Goal: Find specific page/section: Find specific page/section

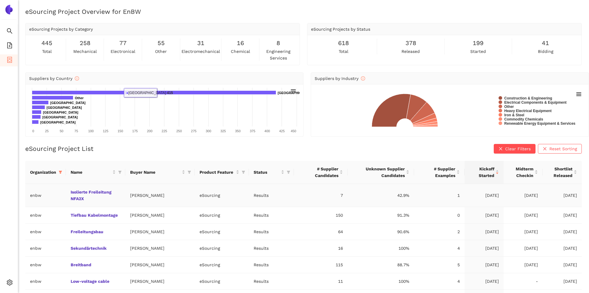
scroll to position [7, 0]
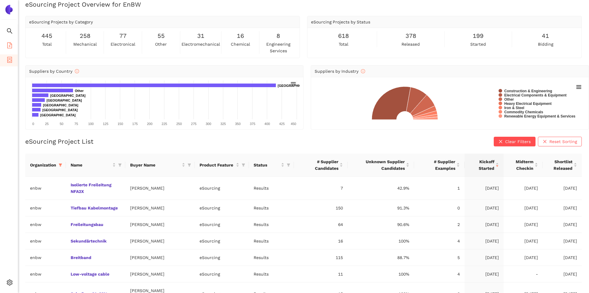
click at [12, 44] on icon "file-add" at bounding box center [10, 45] width 6 height 6
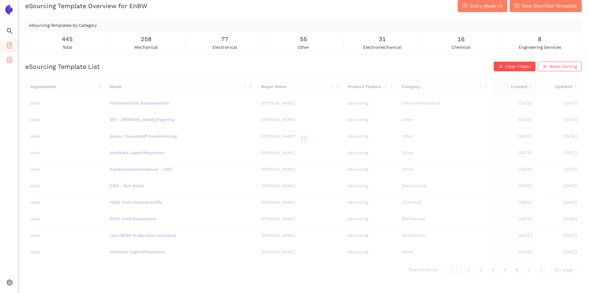
click at [10, 62] on icon "container" at bounding box center [9, 60] width 5 height 6
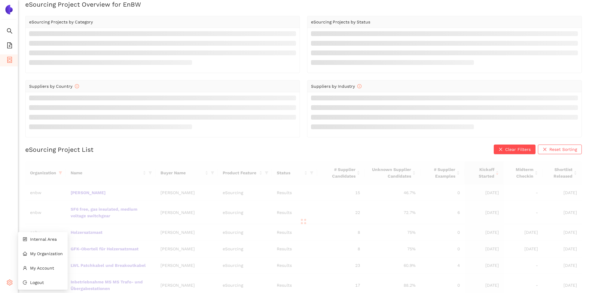
click at [12, 280] on icon "setting" at bounding box center [10, 282] width 6 height 6
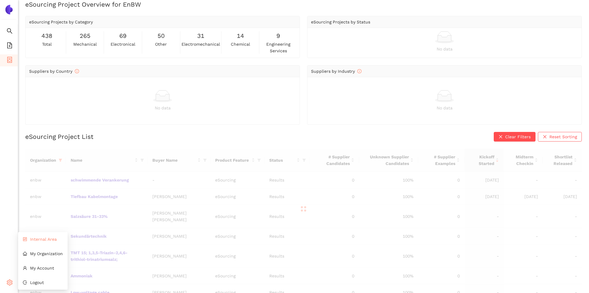
click at [46, 242] on li "Internal Area" at bounding box center [43, 239] width 50 height 12
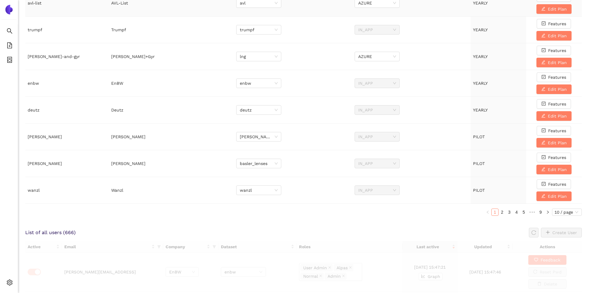
scroll to position [227, 0]
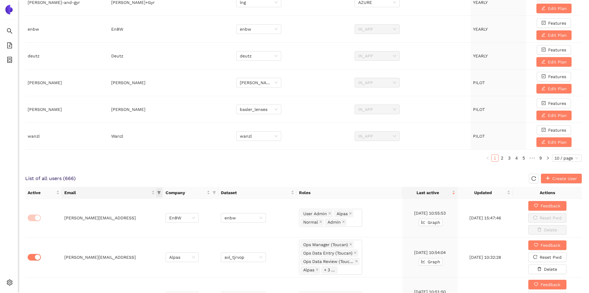
click at [161, 192] on icon "filter" at bounding box center [159, 193] width 4 height 4
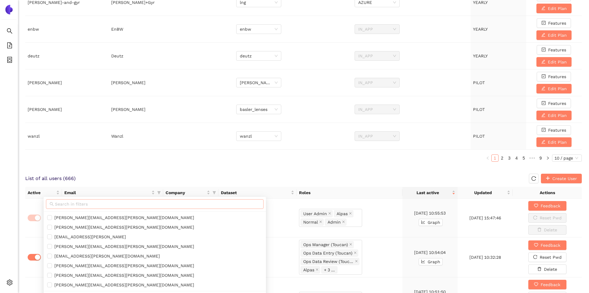
click at [127, 202] on input "text" at bounding box center [157, 204] width 205 height 7
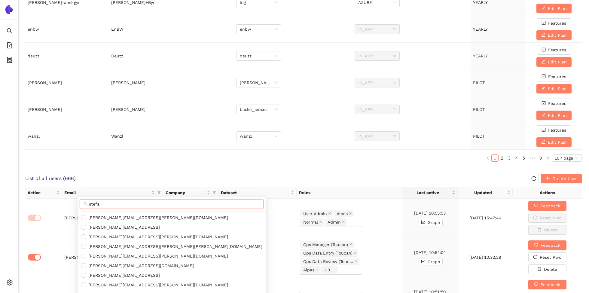
type input "stefa"
click at [102, 154] on ul "1 2 3 4 5 ••• 9 10 / page" at bounding box center [303, 157] width 557 height 7
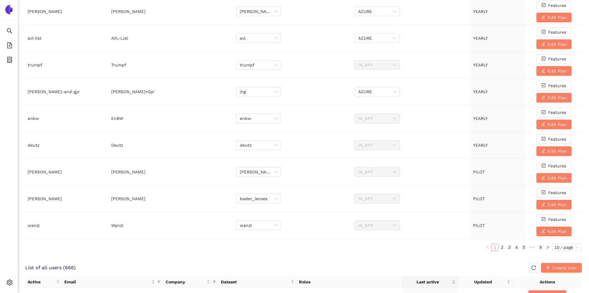
scroll to position [0, 0]
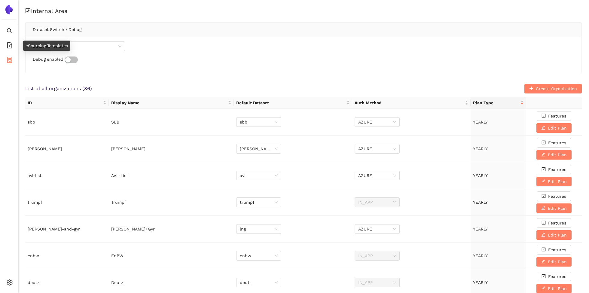
click at [12, 59] on icon "container" at bounding box center [9, 60] width 5 height 6
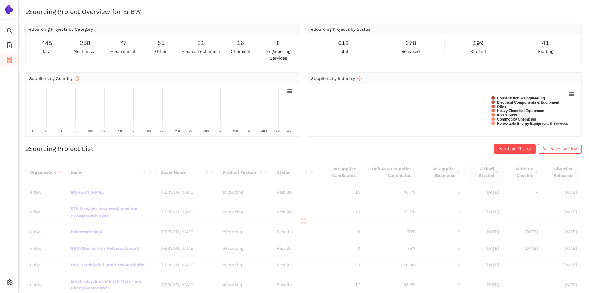
click at [60, 181] on th "Organization" at bounding box center [45, 172] width 41 height 23
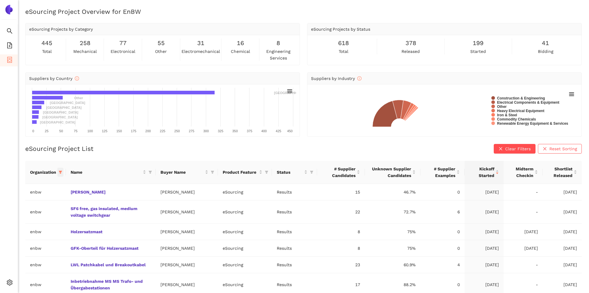
click at [61, 174] on span at bounding box center [60, 172] width 6 height 9
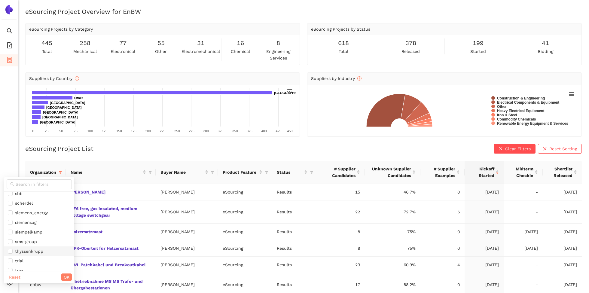
scroll to position [519, 0]
click at [28, 256] on span "zeiss" at bounding box center [39, 255] width 63 height 7
checkbox input "true"
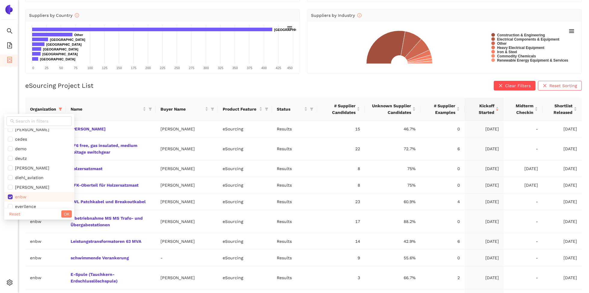
scroll to position [160, 0]
click at [28, 195] on span "enbw" at bounding box center [39, 196] width 63 height 7
checkbox input "false"
click at [64, 215] on span "OK" at bounding box center [67, 214] width 6 height 7
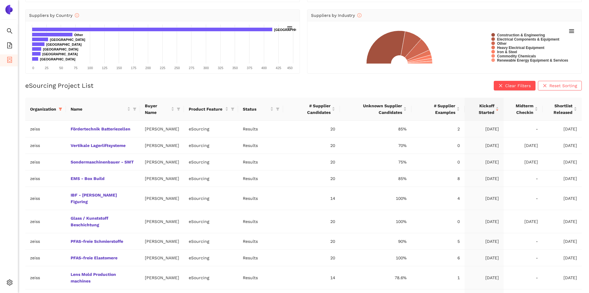
click at [162, 88] on div "eSourcing Project List Clear Filters Reset Sorting" at bounding box center [303, 86] width 557 height 10
click at [0, 0] on link "IBF - [PERSON_NAME] Figuring" at bounding box center [0, 0] width 0 height 0
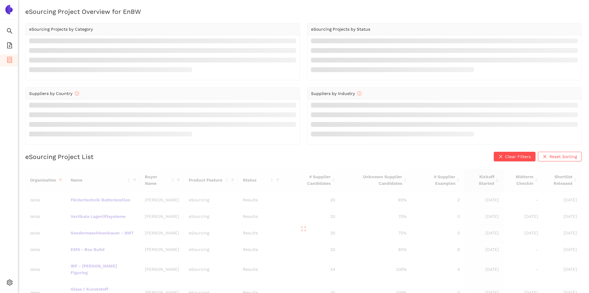
scroll to position [63, 0]
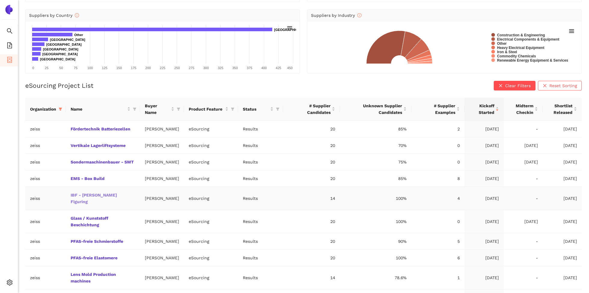
click at [0, 0] on link "IBF - [PERSON_NAME] Figuring" at bounding box center [0, 0] width 0 height 0
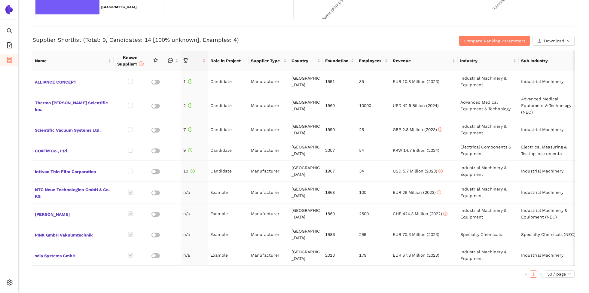
scroll to position [242, 0]
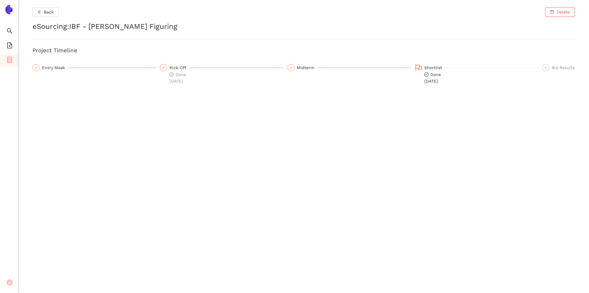
click at [12, 283] on icon at bounding box center [11, 283] width 3 height 0
click at [44, 266] on span "My Account" at bounding box center [42, 268] width 24 height 5
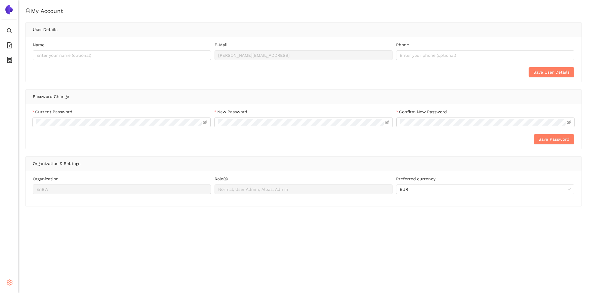
click at [6, 279] on div "Settings" at bounding box center [9, 283] width 18 height 12
click at [41, 239] on span "Internal Area" at bounding box center [43, 239] width 27 height 5
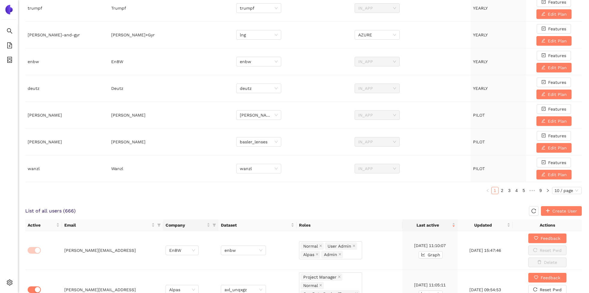
scroll to position [261, 0]
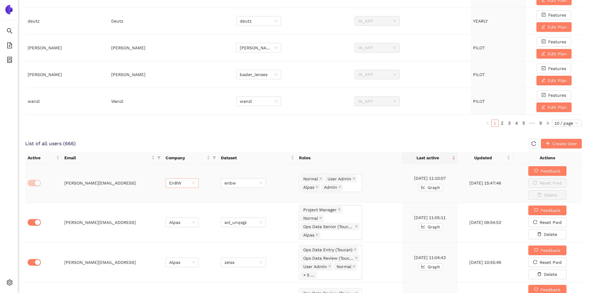
click at [193, 184] on span "EnBW" at bounding box center [182, 182] width 26 height 9
type input "zei"
click at [185, 194] on div "Zeiss" at bounding box center [182, 193] width 26 height 7
click at [243, 183] on span "enbw" at bounding box center [243, 182] width 38 height 9
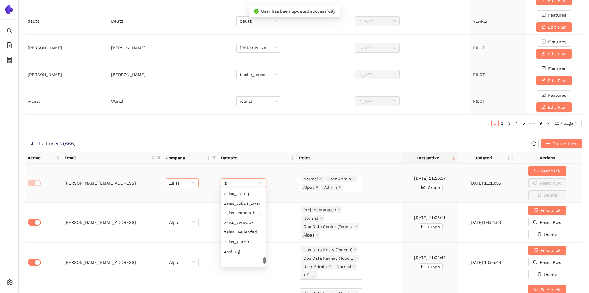
scroll to position [377, 0]
type input "zei"
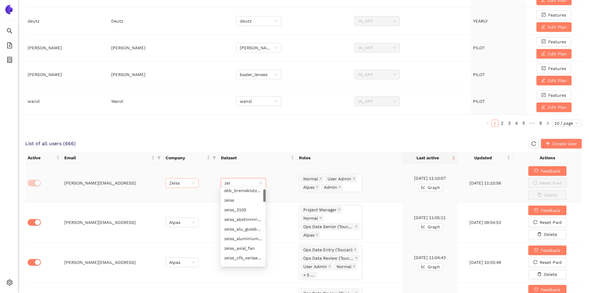
scroll to position [0, 0]
click at [236, 201] on div "zeiss" at bounding box center [243, 203] width 38 height 7
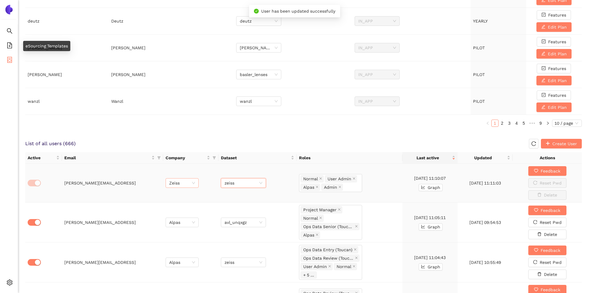
click at [9, 60] on icon "container" at bounding box center [10, 60] width 6 height 6
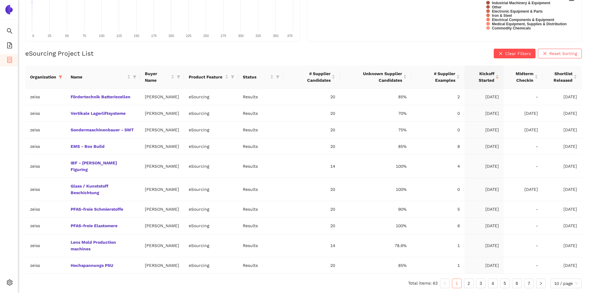
scroll to position [100, 0]
click at [0, 0] on link "IBF - [PERSON_NAME] Figuring" at bounding box center [0, 0] width 0 height 0
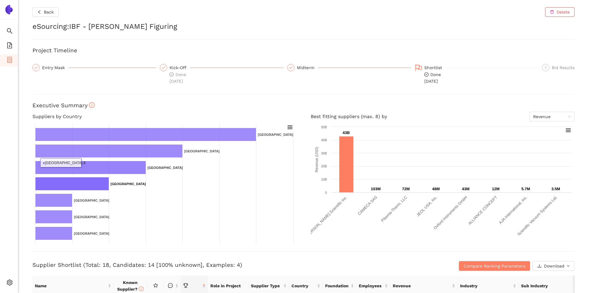
scroll to position [175, 0]
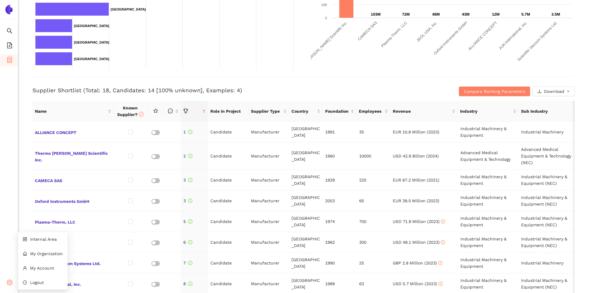
click at [8, 282] on icon "setting" at bounding box center [10, 282] width 6 height 6
click at [42, 240] on span "Internal Area" at bounding box center [43, 239] width 27 height 5
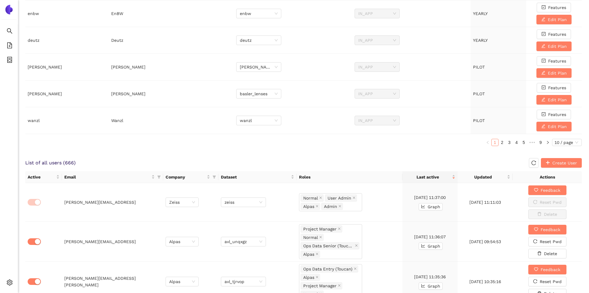
scroll to position [267, 0]
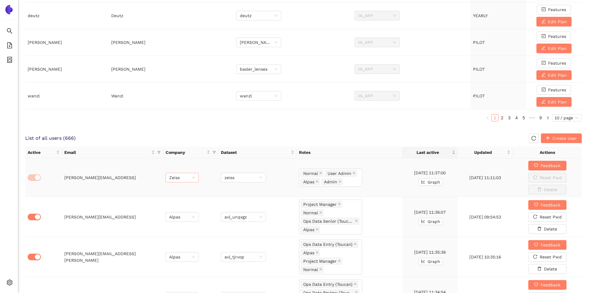
click at [180, 176] on span "Zeiss" at bounding box center [182, 177] width 26 height 9
type input "deu"
click at [179, 185] on div "Deutz" at bounding box center [182, 188] width 26 height 7
click at [256, 176] on span "zeiss" at bounding box center [243, 177] width 38 height 9
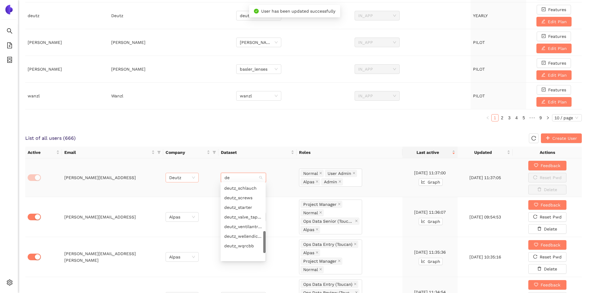
type input "deu"
click at [246, 198] on div "deutz" at bounding box center [243, 197] width 38 height 7
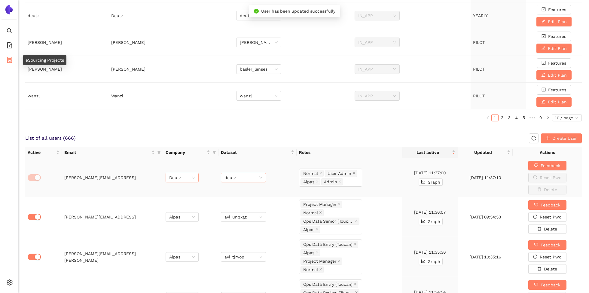
click at [11, 60] on icon "container" at bounding box center [9, 60] width 5 height 6
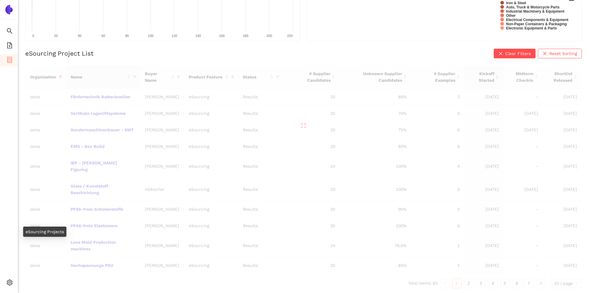
scroll to position [100, 0]
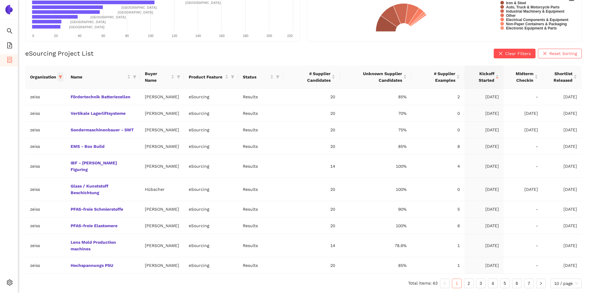
click at [62, 75] on icon "filter" at bounding box center [61, 77] width 4 height 4
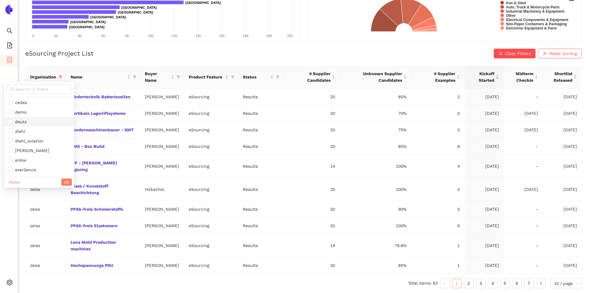
click at [37, 118] on span "deutz" at bounding box center [39, 121] width 63 height 7
checkbox input "true"
click at [32, 157] on span "zeiss" at bounding box center [39, 160] width 63 height 7
checkbox input "false"
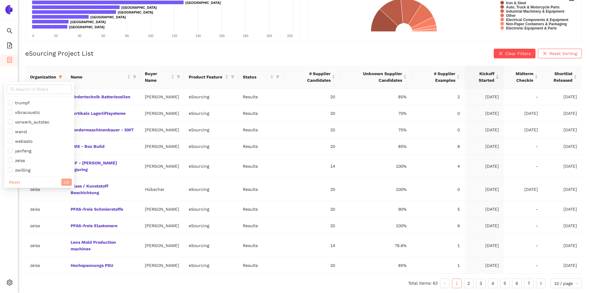
click at [61, 178] on button "OK" at bounding box center [66, 181] width 11 height 7
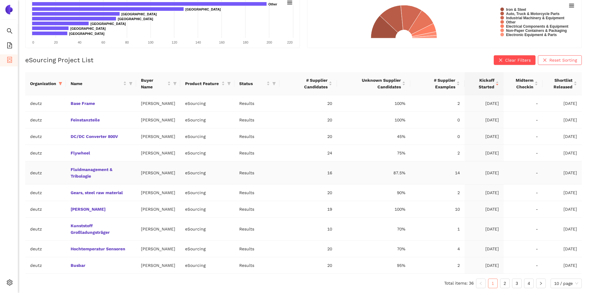
scroll to position [93, 0]
click at [0, 0] on link "Base Frame" at bounding box center [0, 0] width 0 height 0
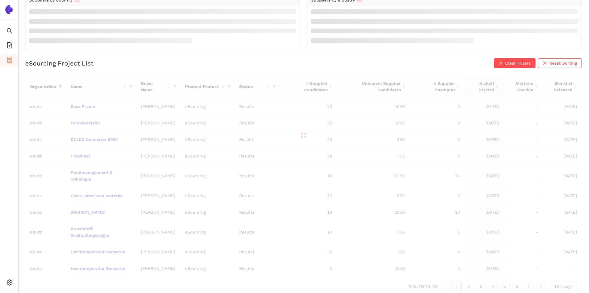
scroll to position [98, 0]
click at [169, 200] on div "Organization Name Buyer Name Product Feature Status # Supplier Candidates Unkno…" at bounding box center [303, 180] width 557 height 216
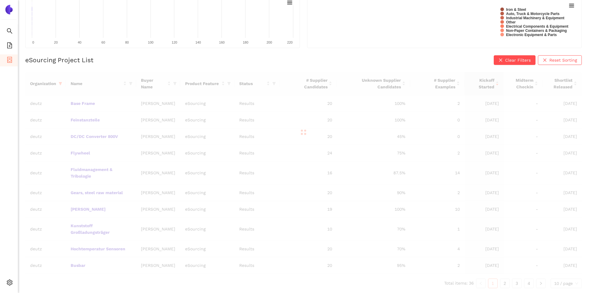
scroll to position [83, 0]
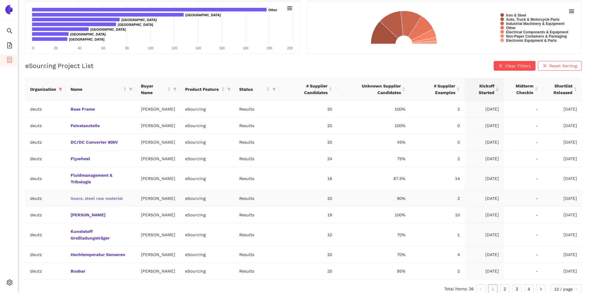
click at [0, 0] on link "Gears, steel raw material" at bounding box center [0, 0] width 0 height 0
